Goal: Task Accomplishment & Management: Manage account settings

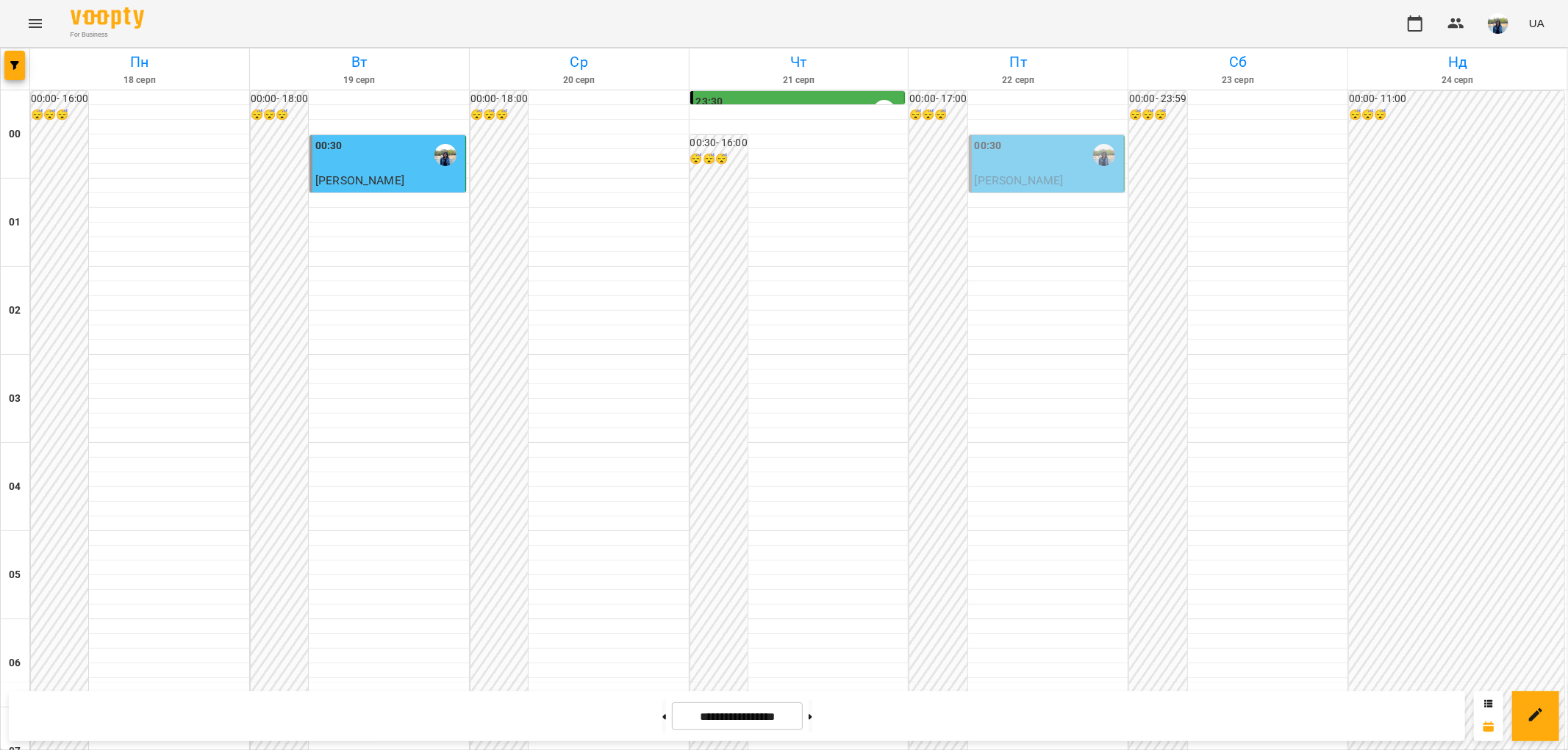
scroll to position [1523, 0]
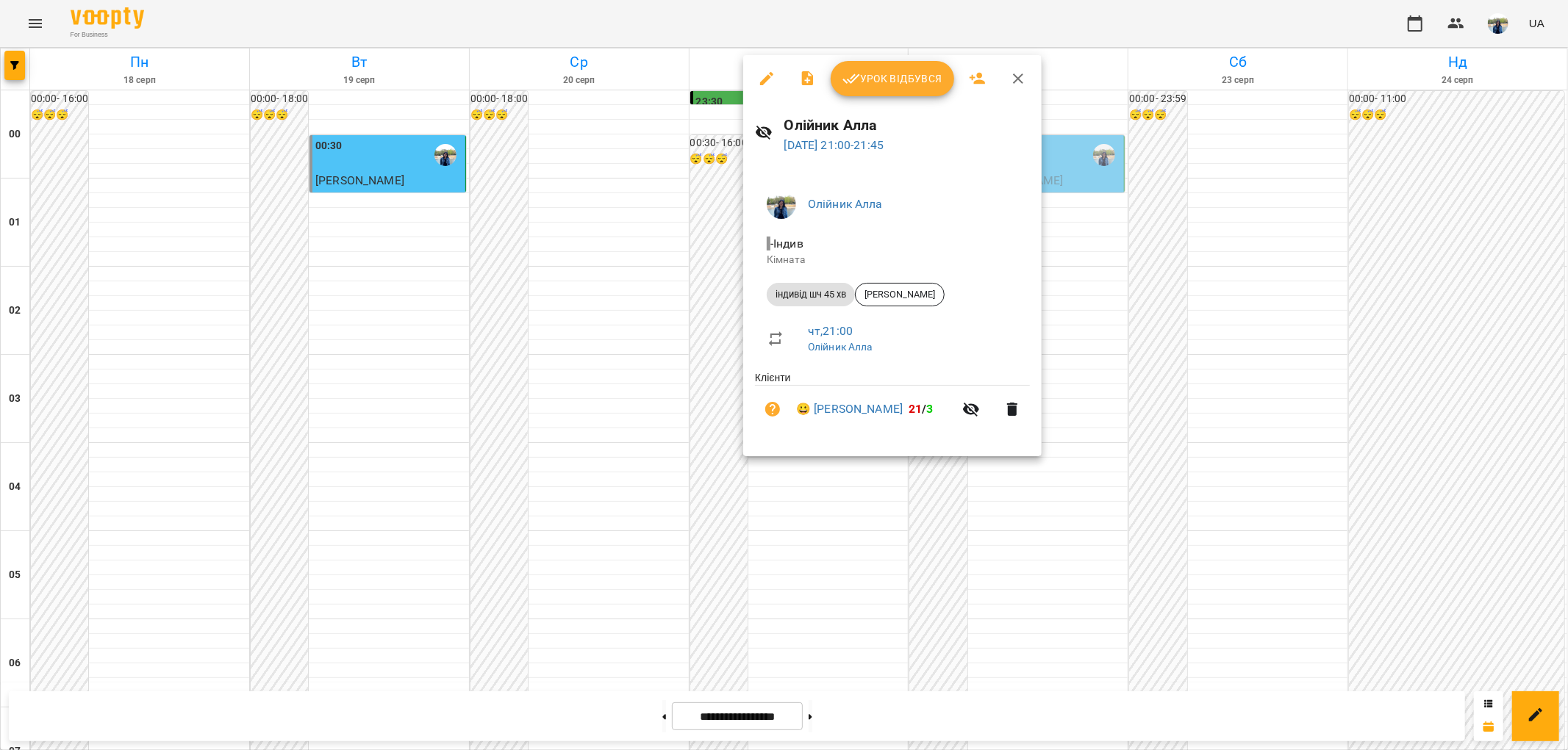
click at [892, 78] on span "Урок відбувся" at bounding box center [893, 78] width 100 height 17
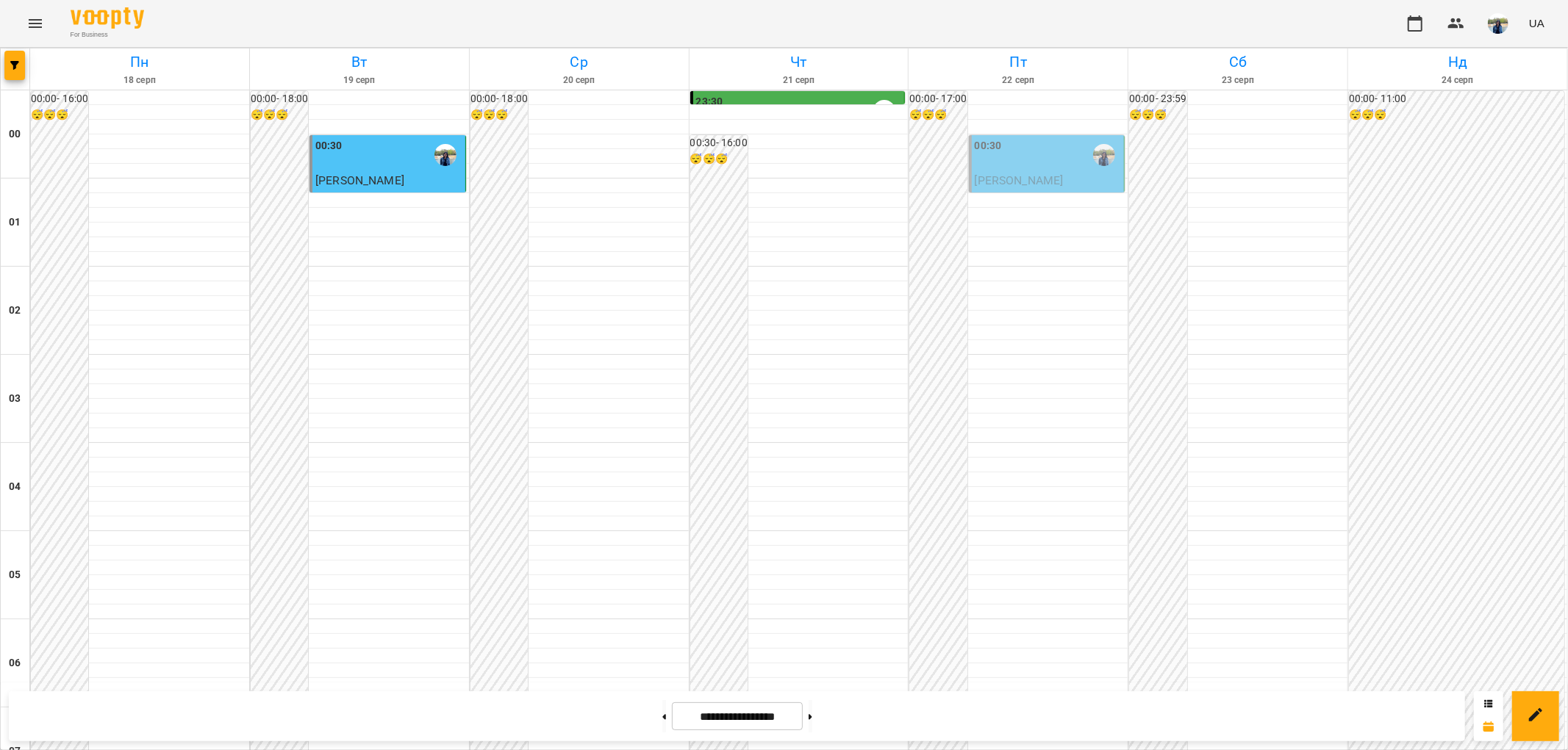
scroll to position [1523, 0]
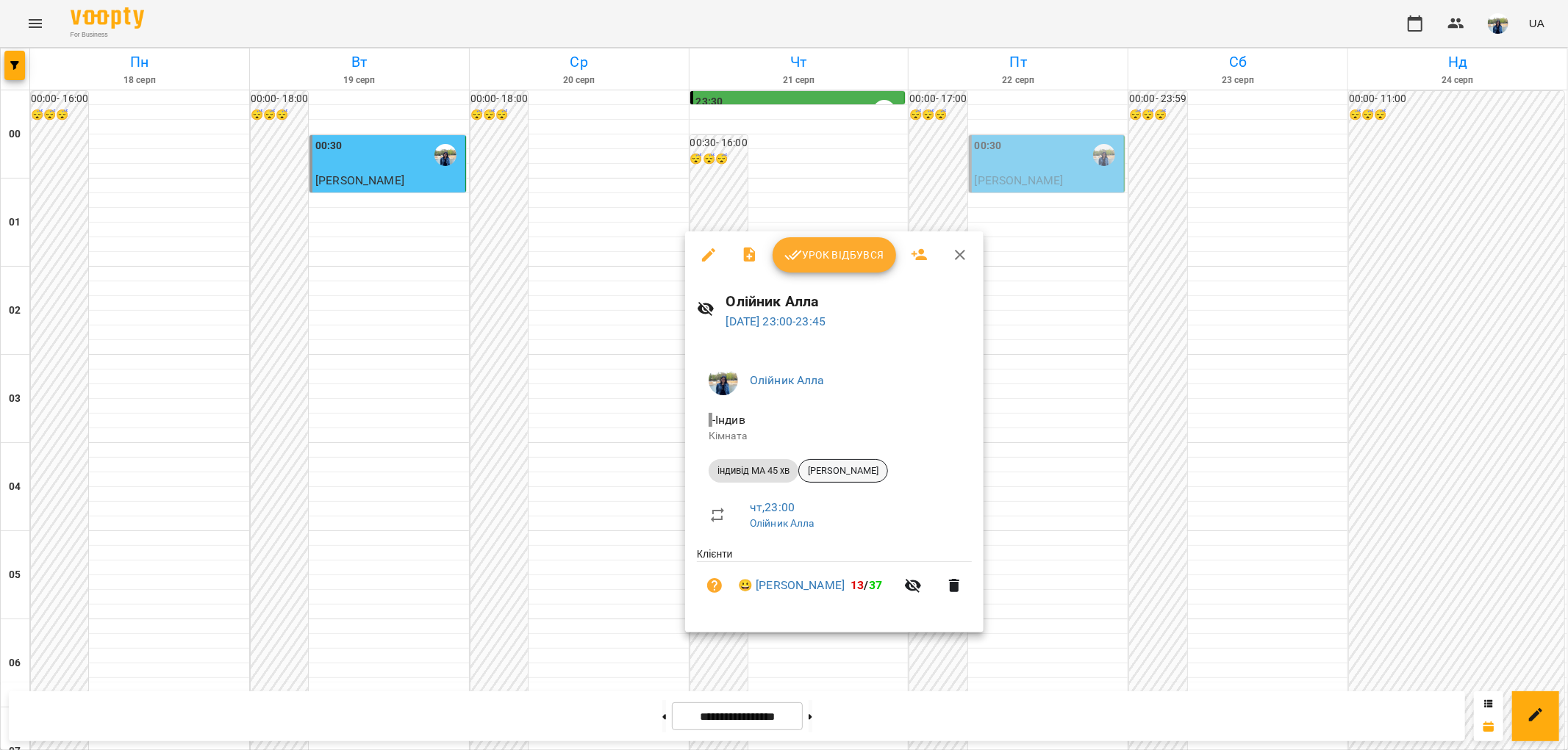
click at [862, 468] on span "[PERSON_NAME]" at bounding box center [843, 470] width 88 height 13
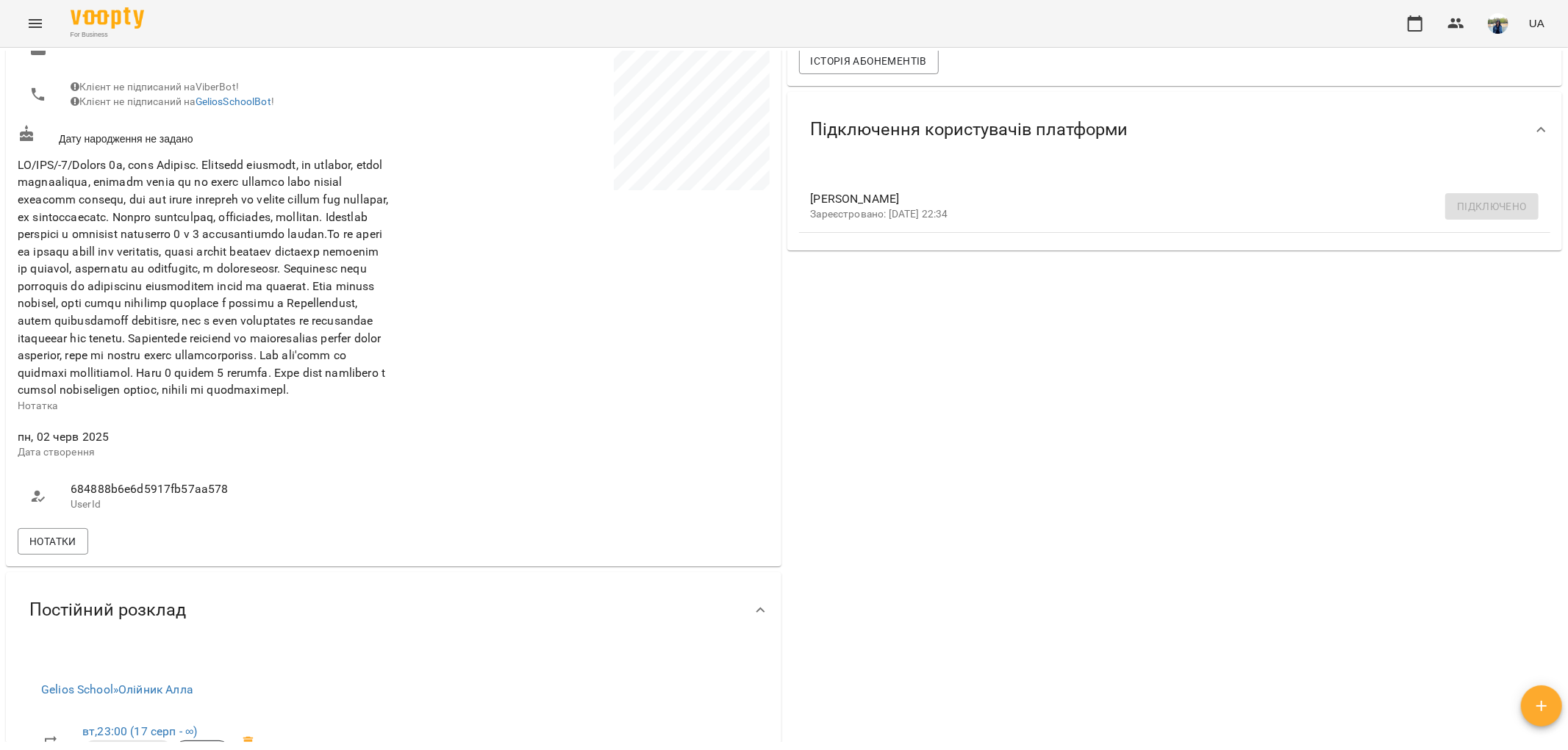
scroll to position [489, 0]
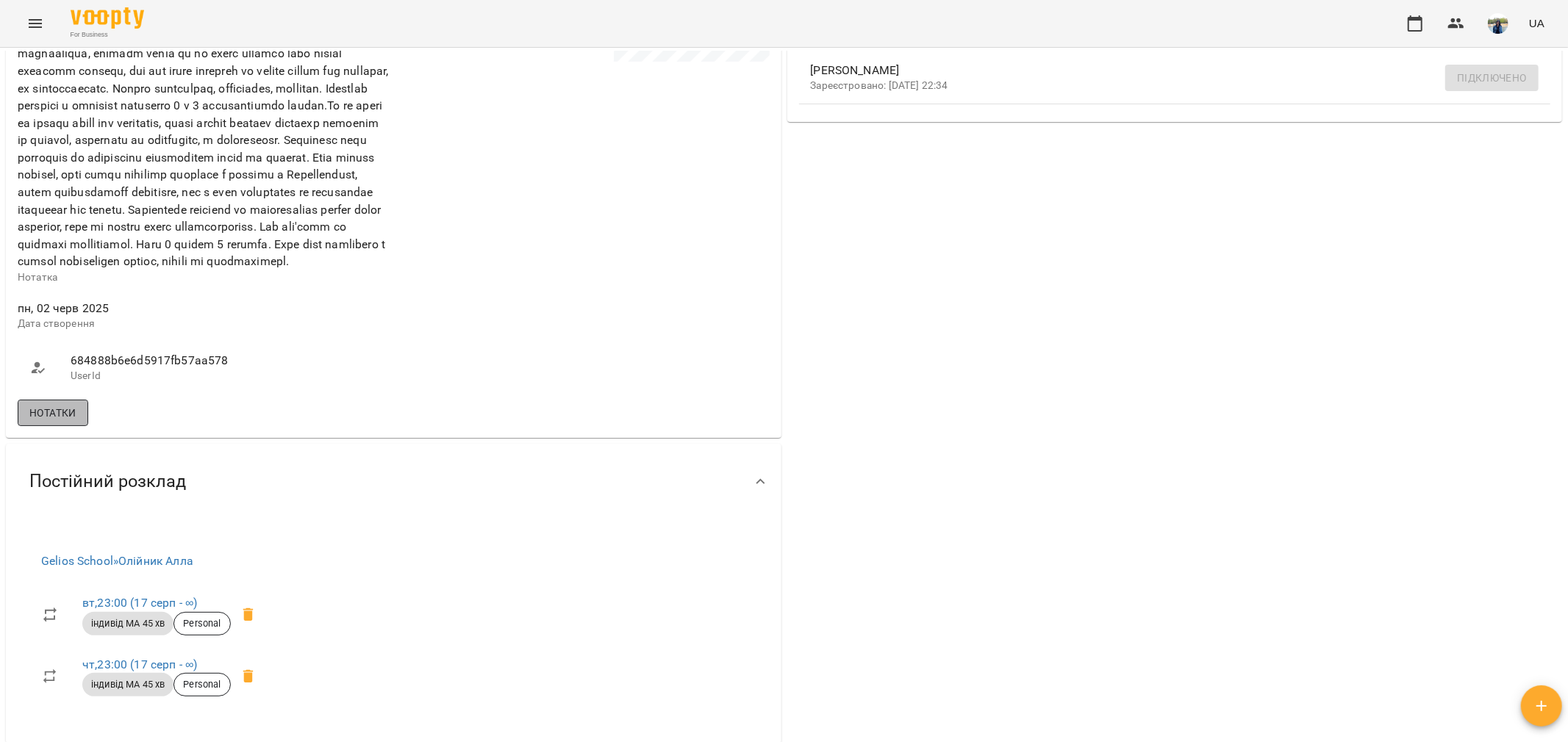
click at [77, 422] on span "Нотатки" at bounding box center [53, 413] width 47 height 17
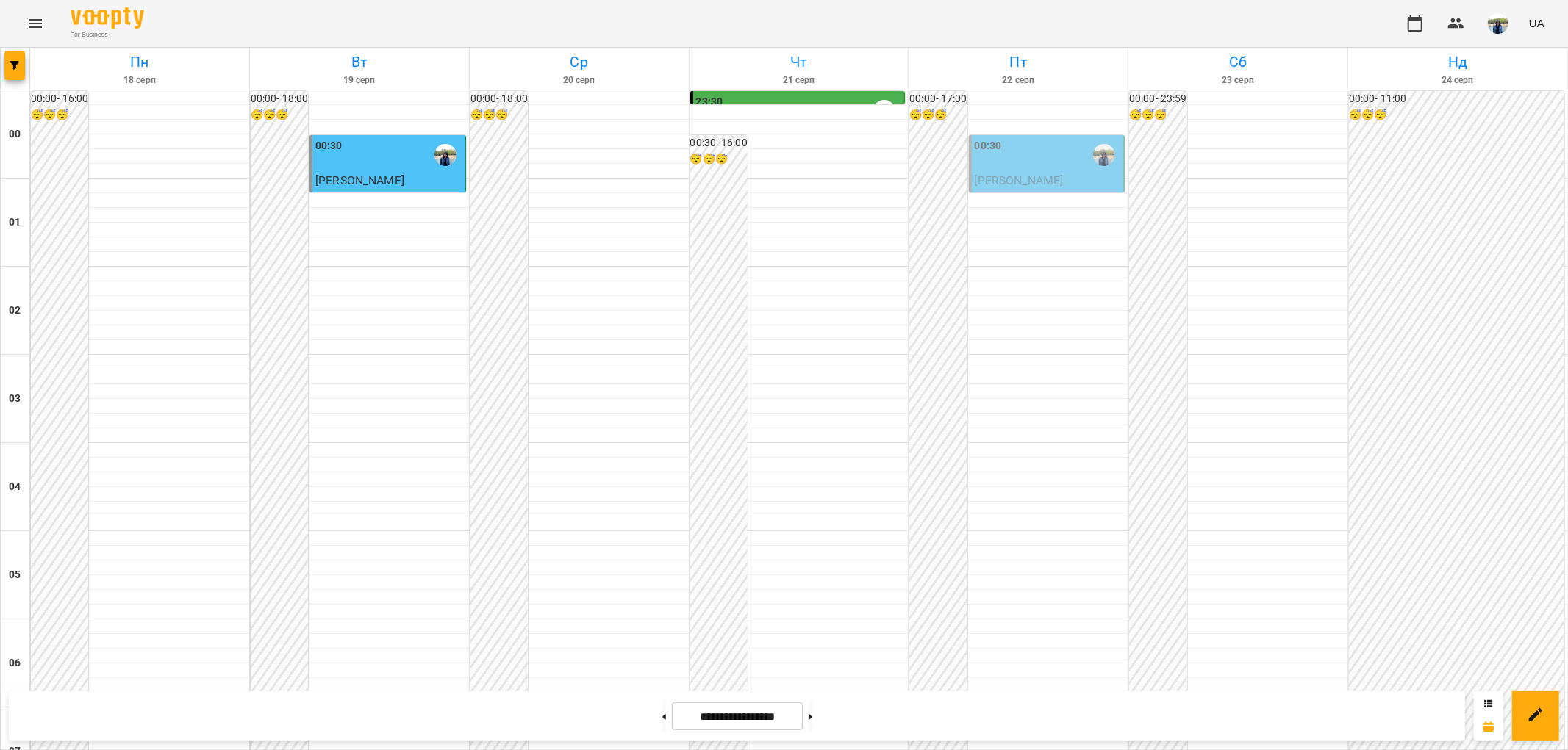
scroll to position [1523, 0]
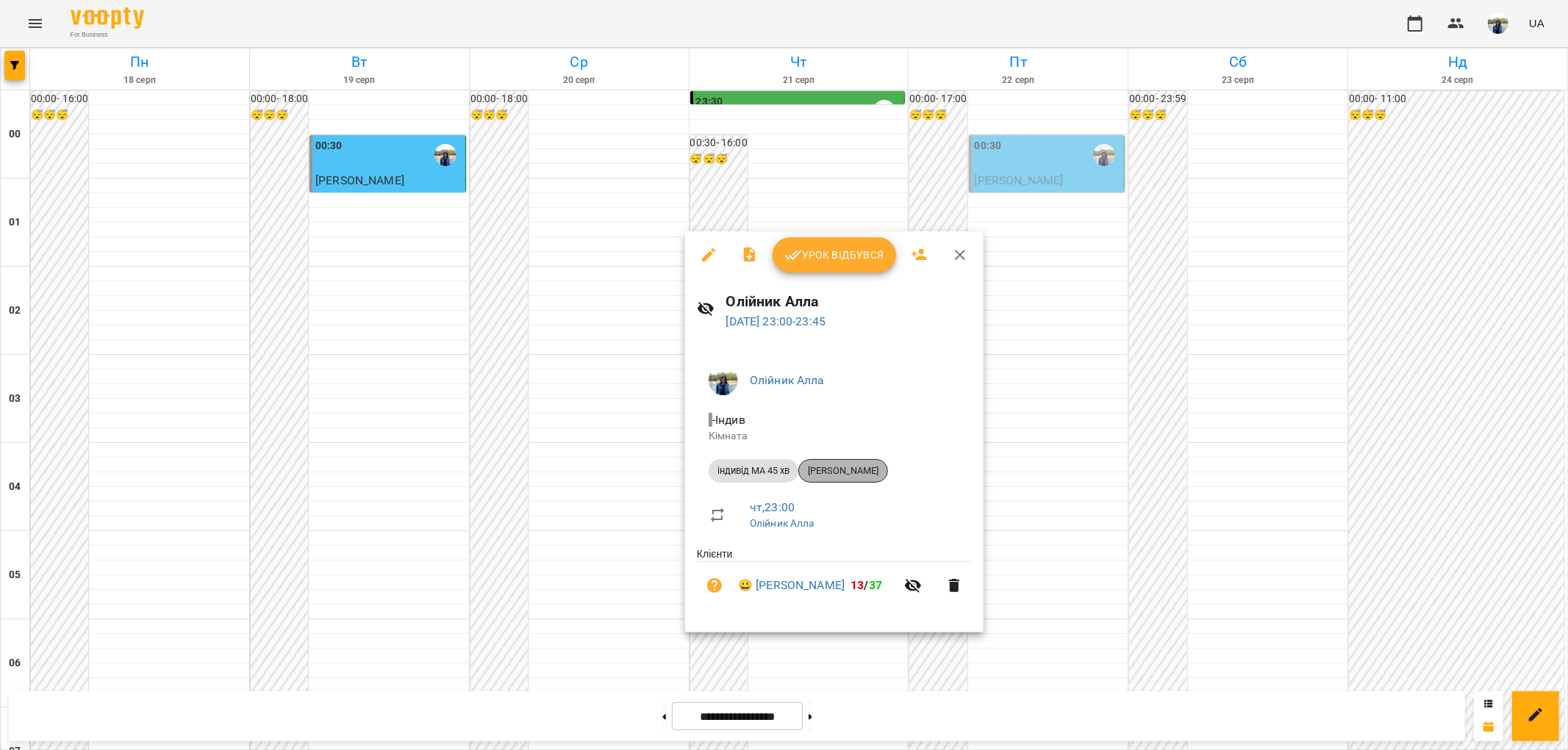
click at [853, 473] on span "[PERSON_NAME]" at bounding box center [843, 470] width 88 height 13
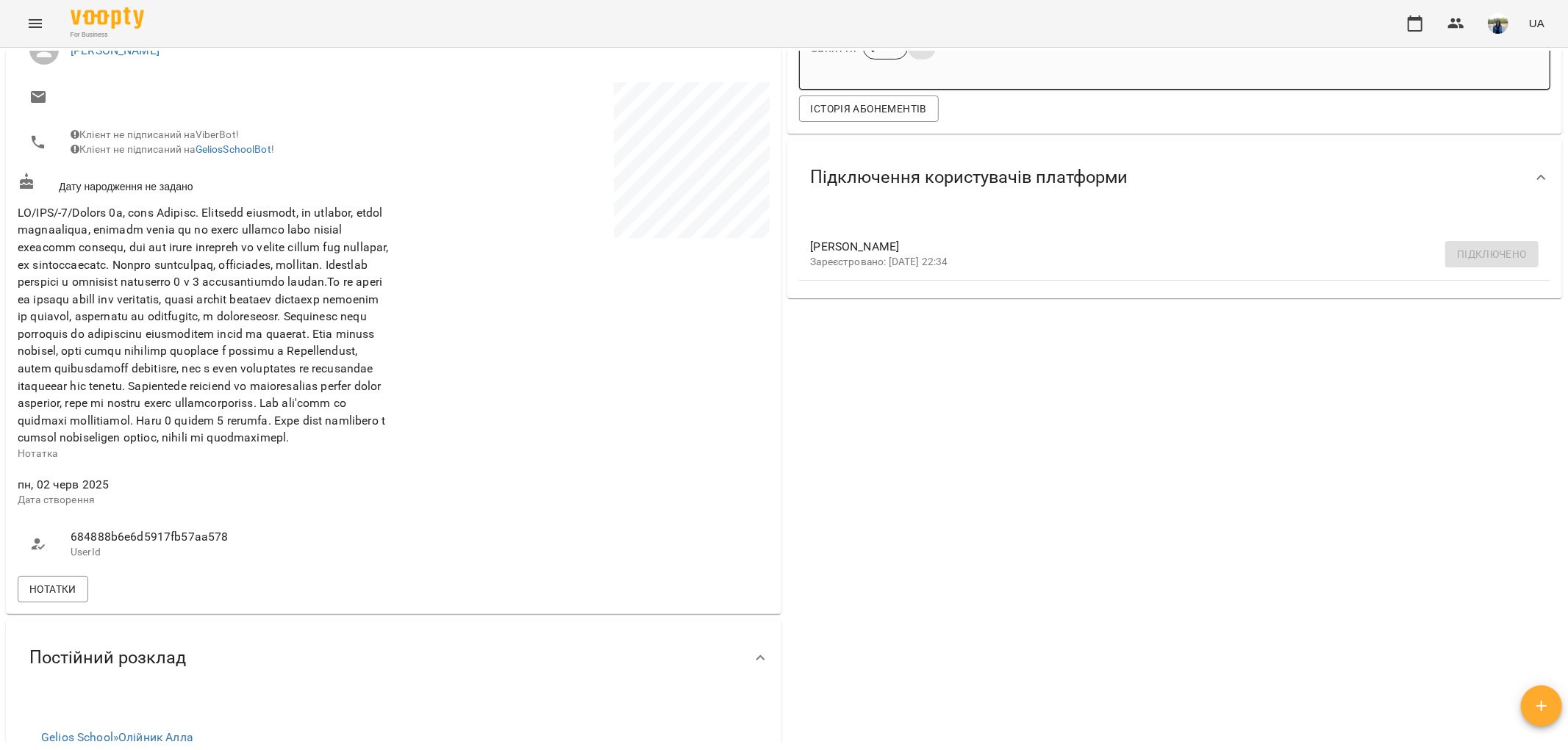
scroll to position [408, 0]
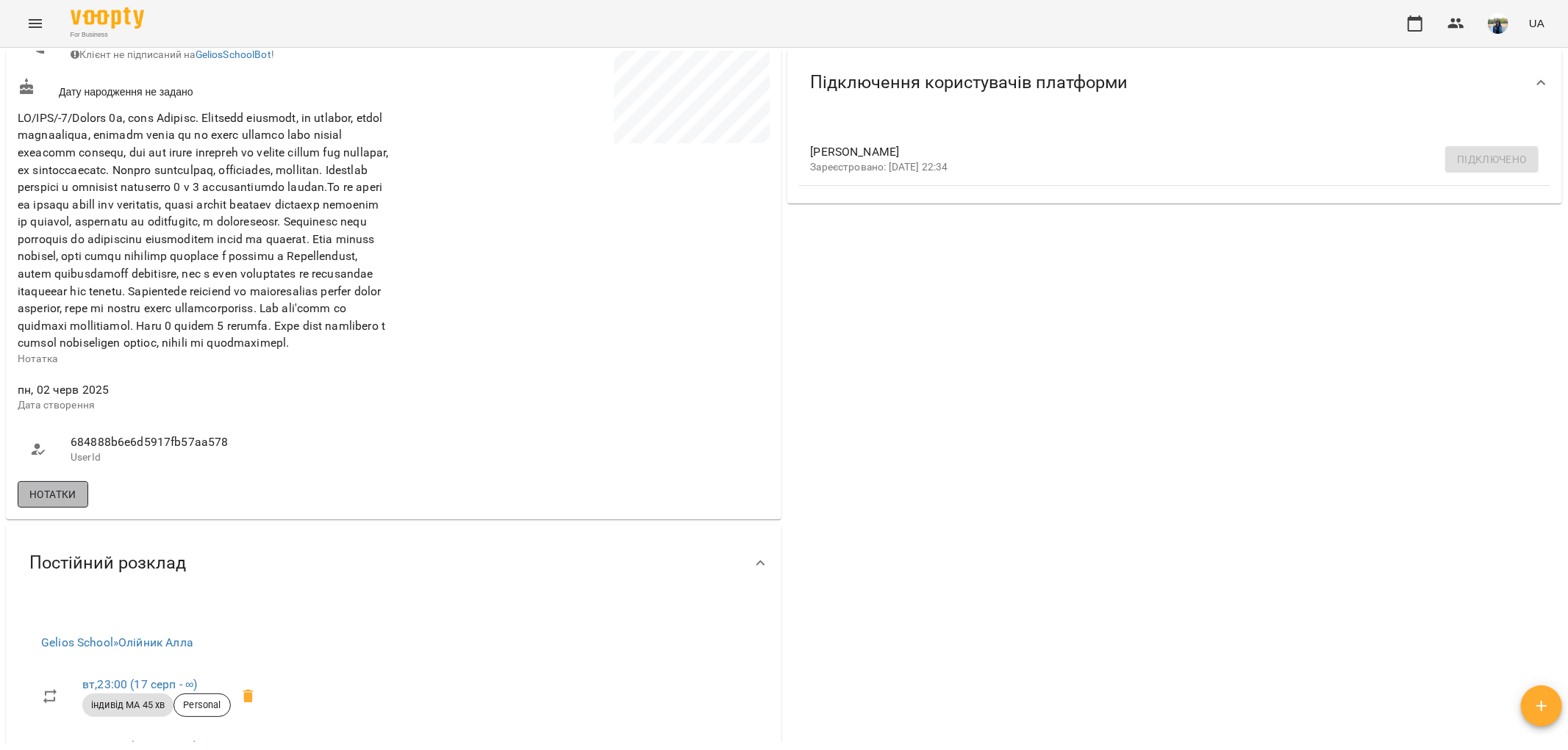
click at [66, 504] on span "Нотатки" at bounding box center [53, 494] width 47 height 17
